Goal: Information Seeking & Learning: Learn about a topic

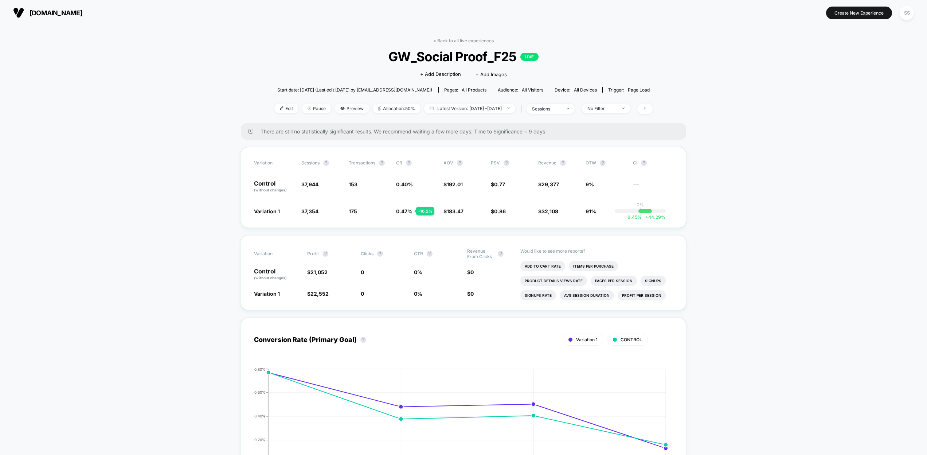
click at [40, 13] on span "[DOMAIN_NAME]" at bounding box center [56, 13] width 53 height 8
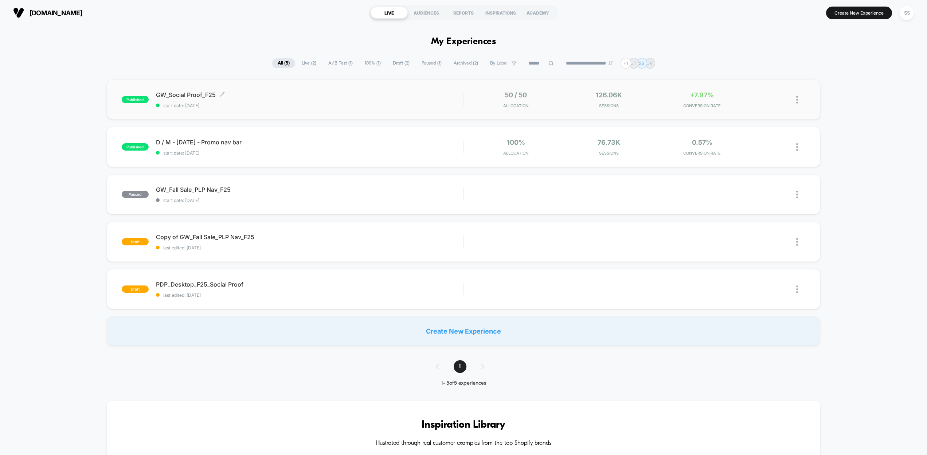
click at [390, 93] on span "GW_Social Proof_F25 Click to edit experience details" at bounding box center [310, 94] width 308 height 7
